Goal: Check status: Check status

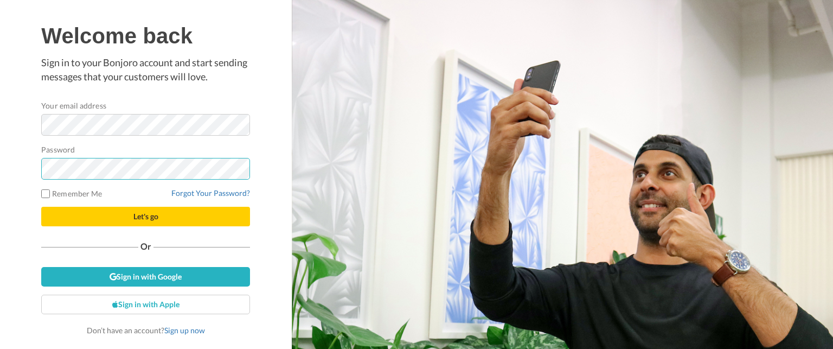
click at [41, 207] on button "Let's go" at bounding box center [145, 217] width 209 height 20
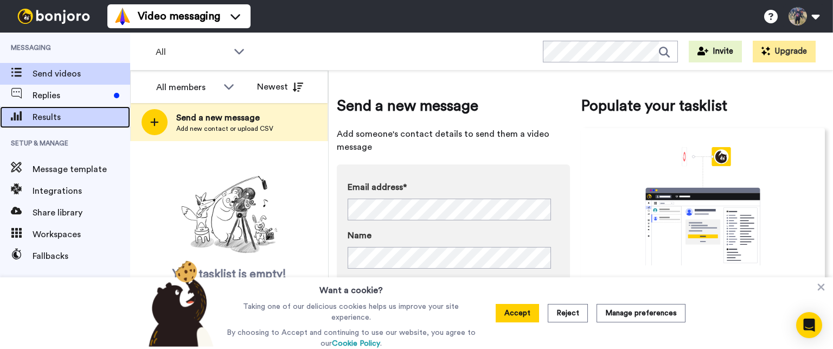
click at [88, 116] on span "Results" at bounding box center [82, 117] width 98 height 13
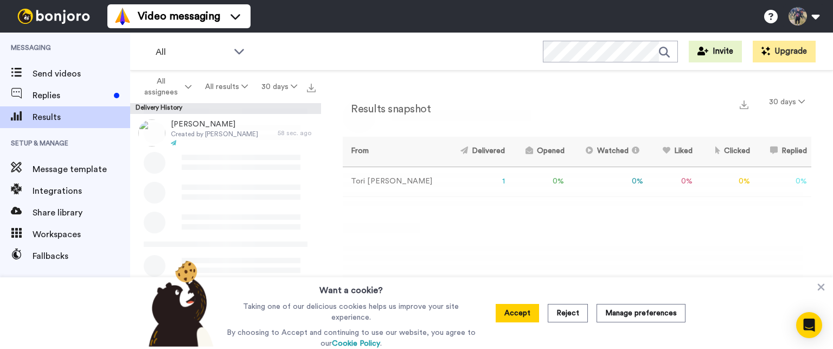
click at [422, 60] on div "All WORKSPACES View all All Default CNOY Tori's Migrated Workspace + Add a new …" at bounding box center [481, 52] width 703 height 38
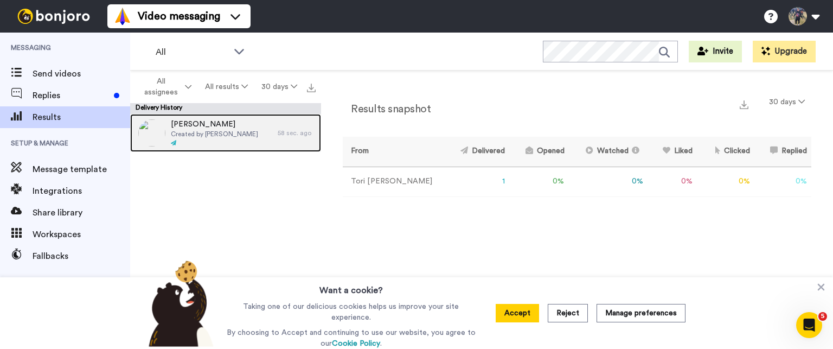
click at [234, 149] on div "Callum Weir Created by Tori Weir" at bounding box center [204, 133] width 148 height 38
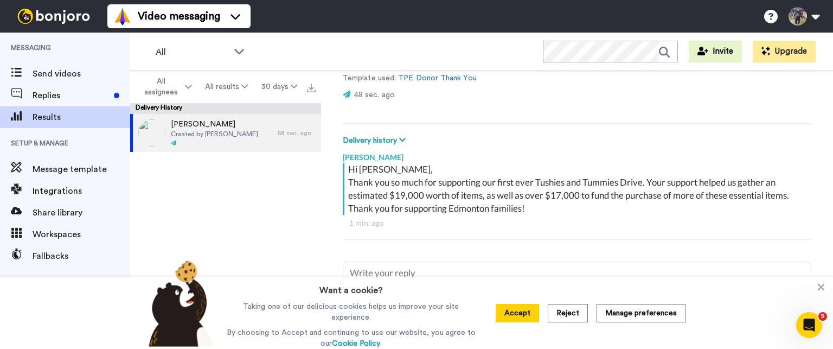
scroll to position [65, 0]
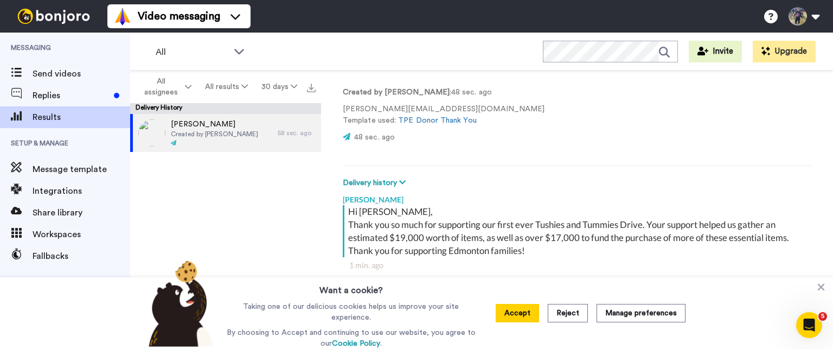
click at [561, 125] on video at bounding box center [593, 118] width 65 height 65
click at [561, 144] on video at bounding box center [593, 118] width 65 height 65
click at [561, 130] on video at bounding box center [593, 118] width 65 height 65
click at [514, 321] on button "Accept" at bounding box center [517, 313] width 43 height 18
